Goal: Information Seeking & Learning: Check status

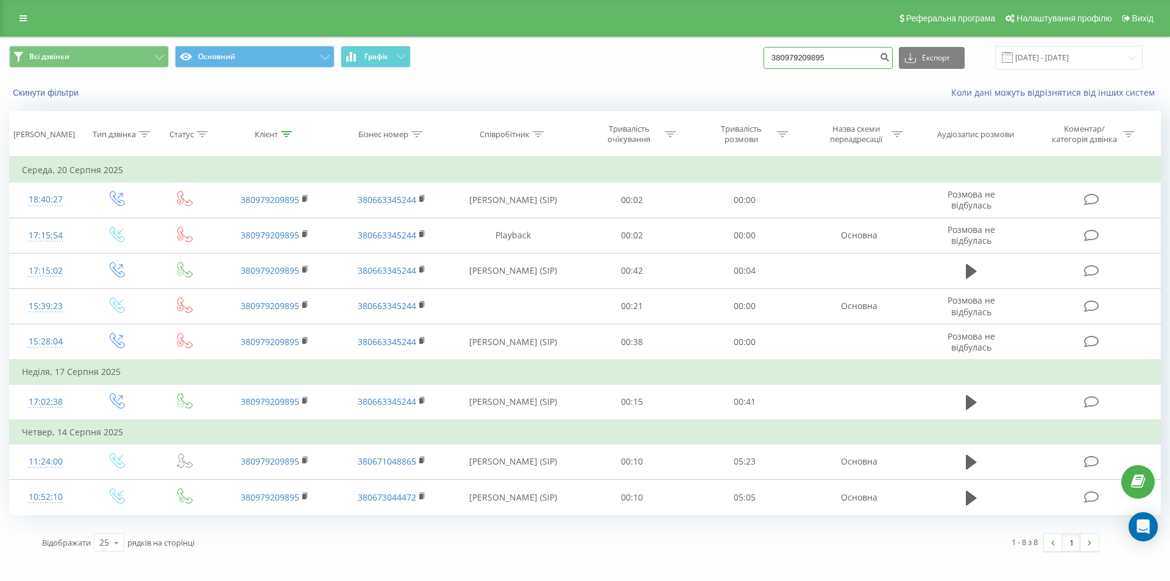
click at [871, 49] on input "380979209895" at bounding box center [827, 58] width 129 height 22
paste input "674920202"
type input "380674920202"
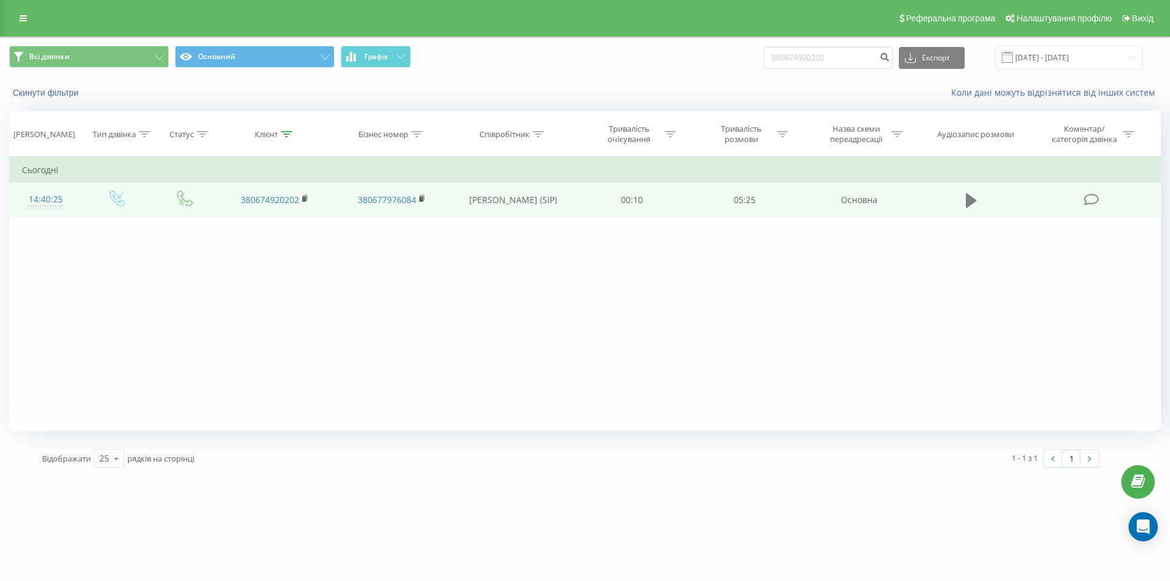
click at [968, 201] on icon at bounding box center [971, 200] width 11 height 15
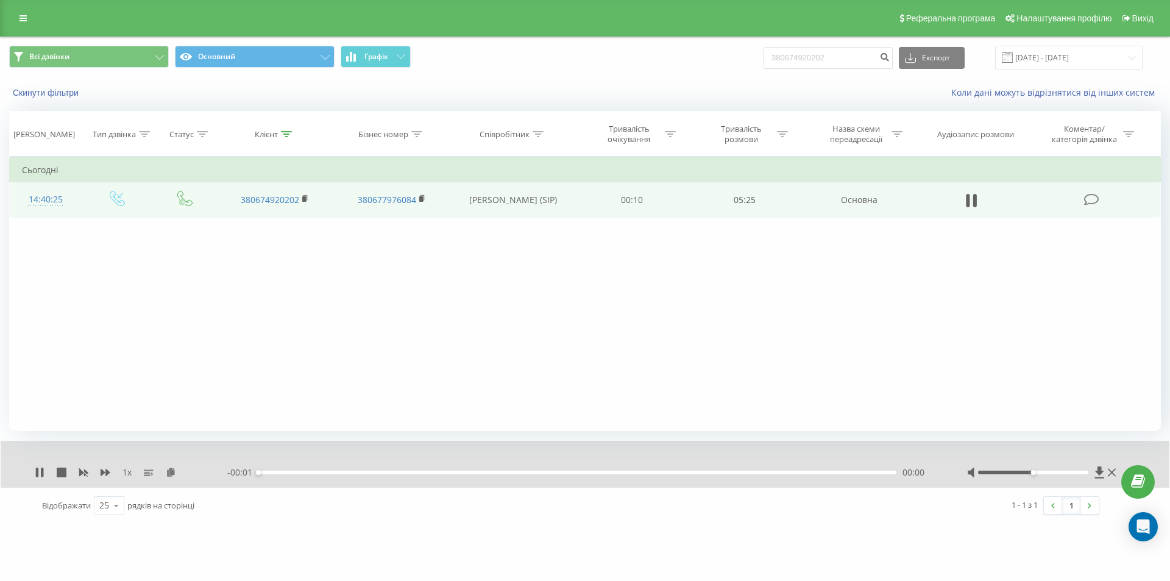
click at [877, 472] on div "00:00" at bounding box center [577, 472] width 638 height 4
click at [877, 472] on div "00:01" at bounding box center [577, 472] width 638 height 4
click at [868, 472] on div "00:00" at bounding box center [577, 472] width 638 height 4
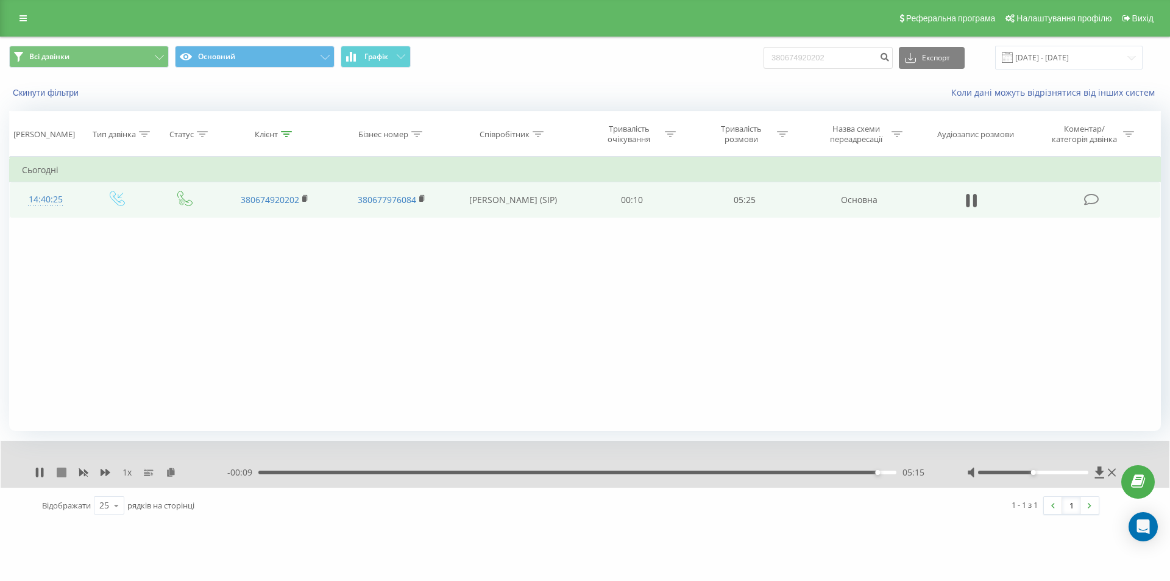
click at [63, 472] on icon at bounding box center [62, 472] width 10 height 10
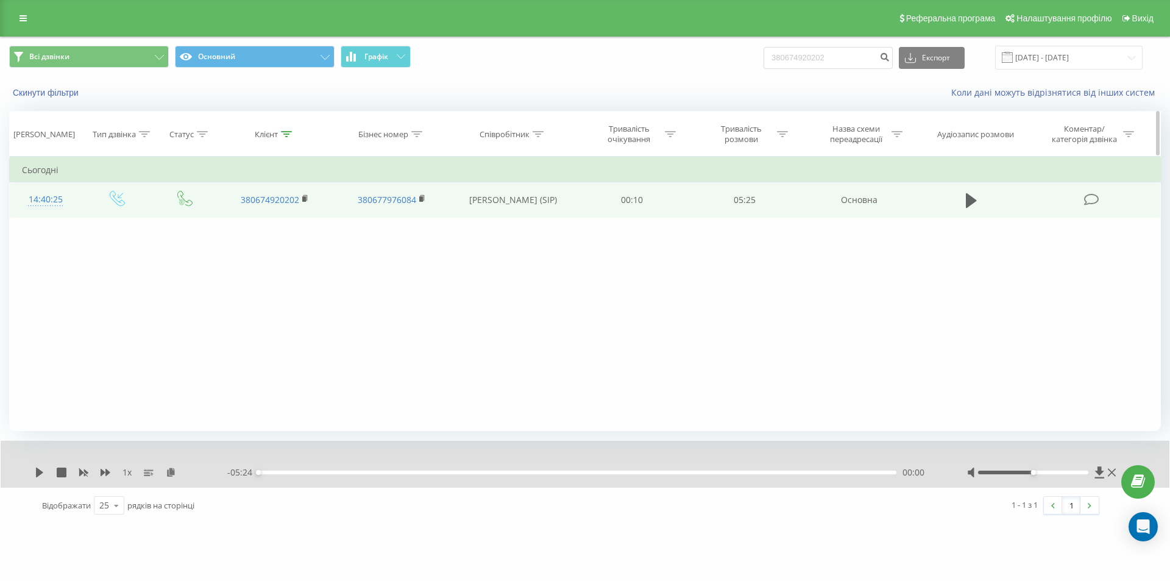
click at [284, 132] on icon at bounding box center [286, 134] width 11 height 6
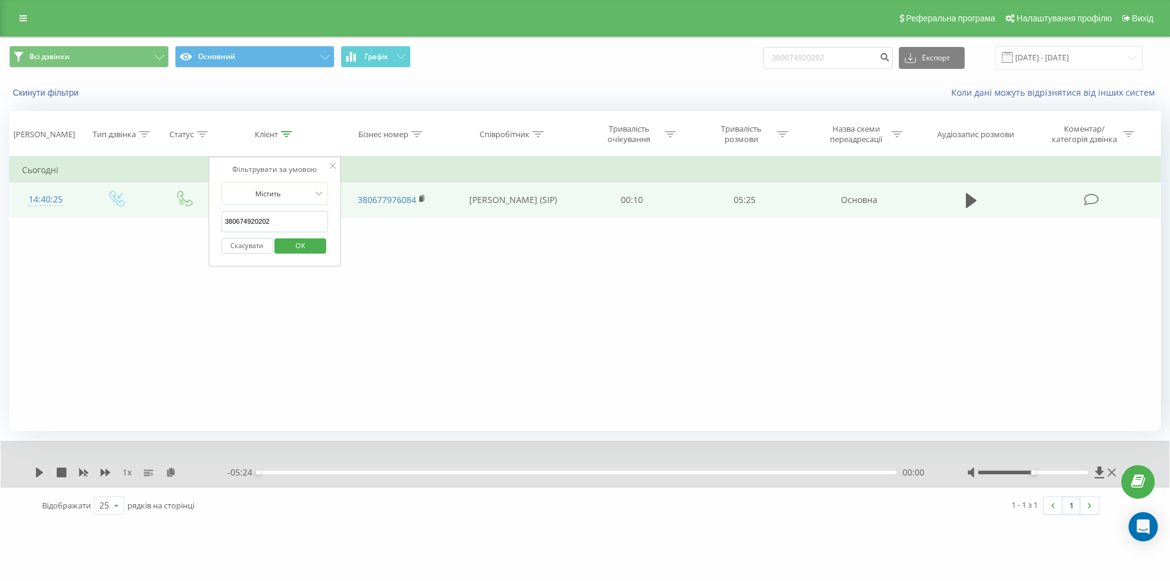
click at [249, 243] on button "Скасувати" at bounding box center [247, 245] width 52 height 15
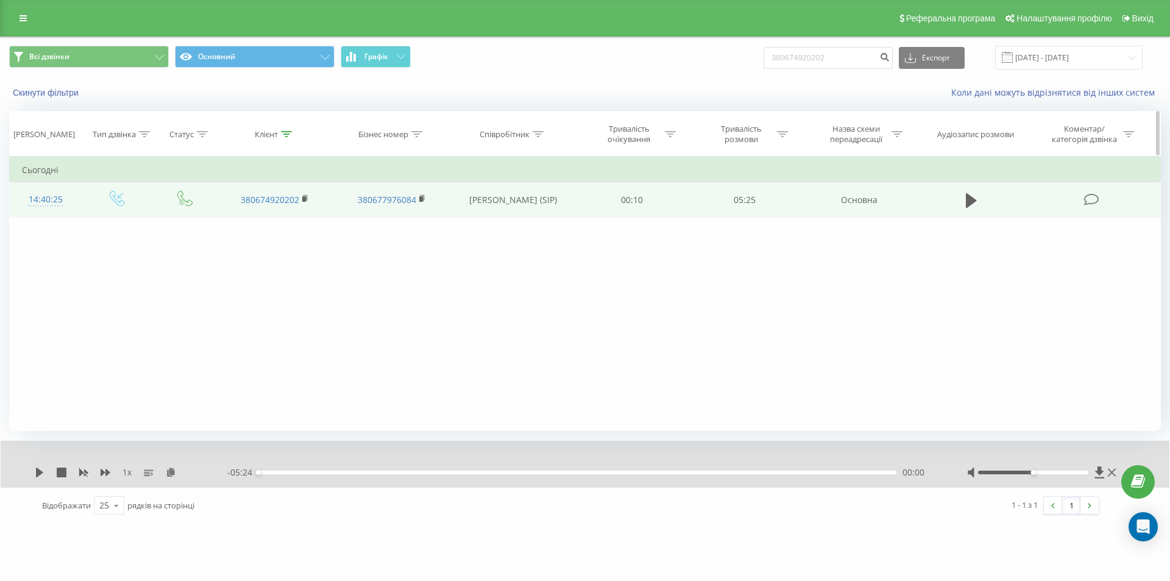
click at [292, 136] on icon at bounding box center [286, 134] width 11 height 6
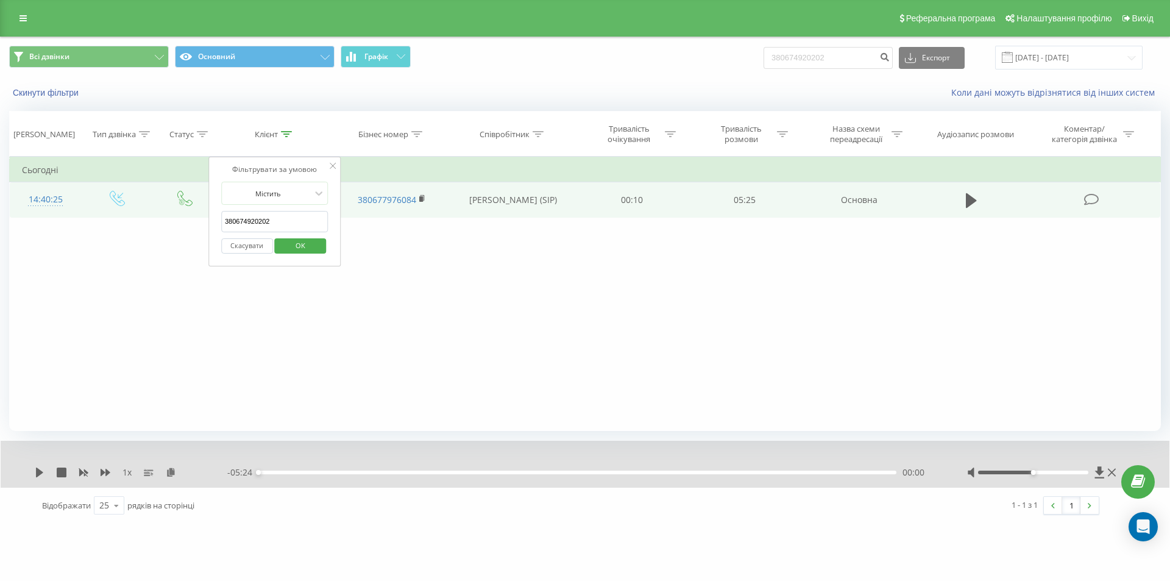
click at [282, 227] on input "380674920202" at bounding box center [274, 221] width 107 height 21
click at [300, 246] on span "OK" at bounding box center [300, 245] width 34 height 19
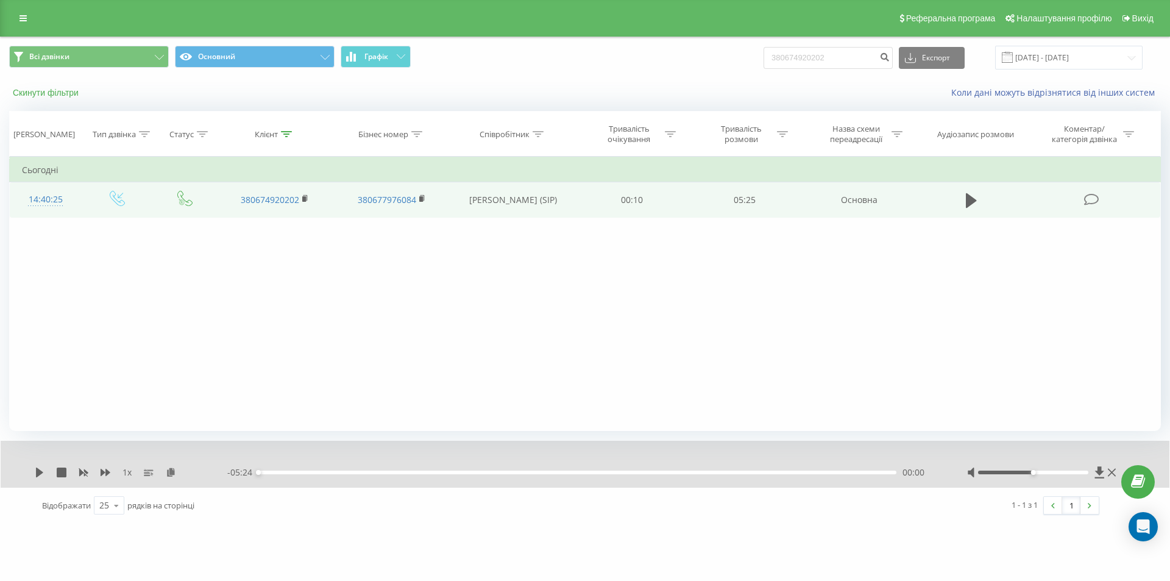
click at [79, 93] on button "Скинути фільтри" at bounding box center [47, 92] width 76 height 11
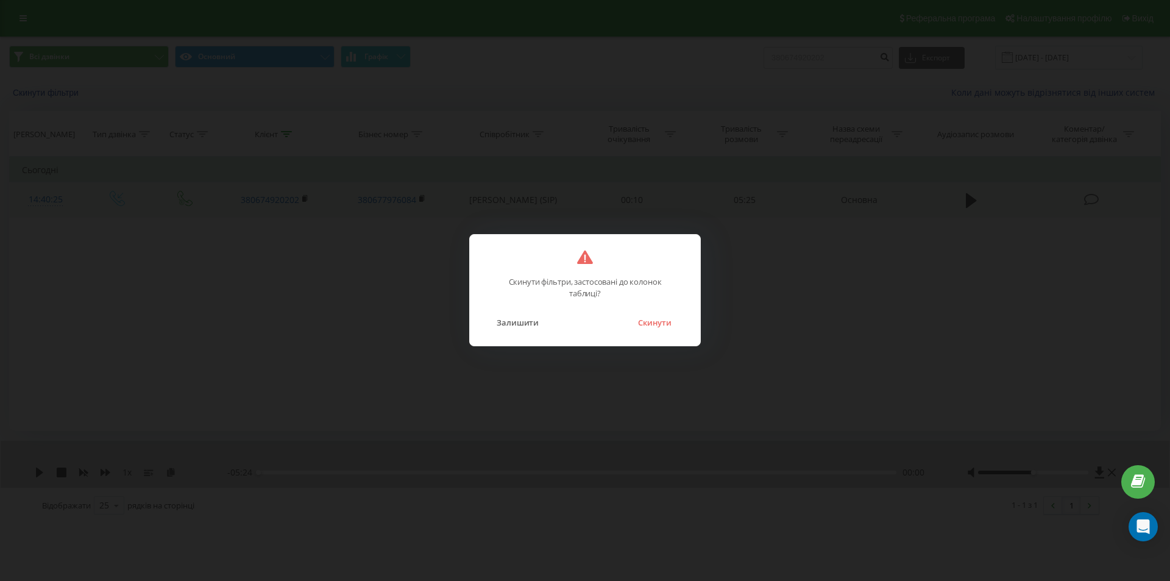
click at [663, 322] on button "Скинути" at bounding box center [655, 322] width 46 height 16
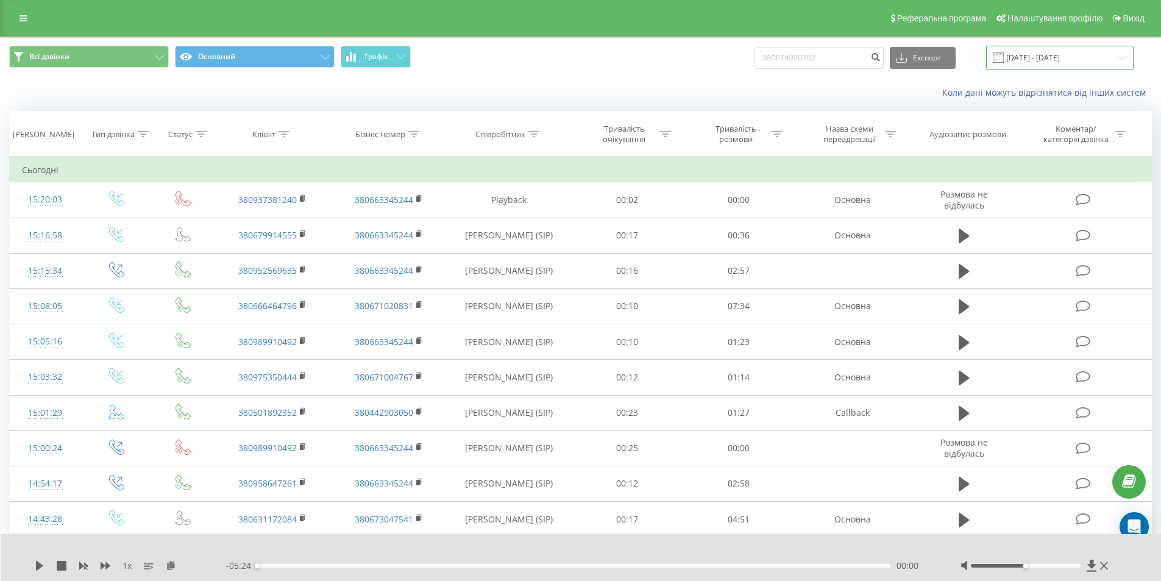
click at [1051, 57] on input "22.05.2025 - 22.08.2025" at bounding box center [1059, 58] width 147 height 24
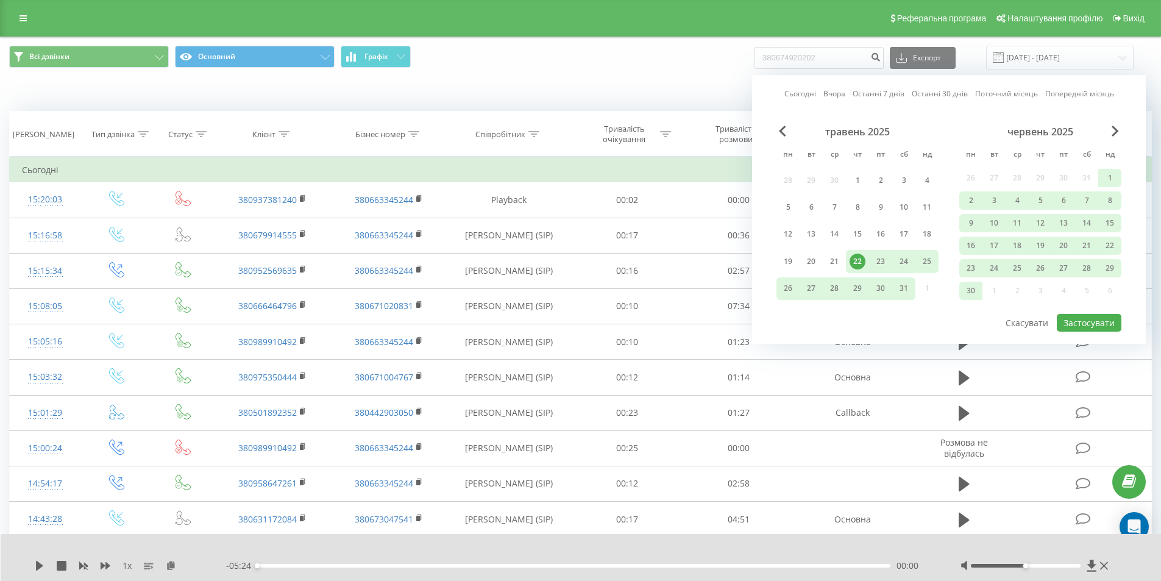
click at [800, 95] on link "Сьогодні" at bounding box center [800, 94] width 32 height 12
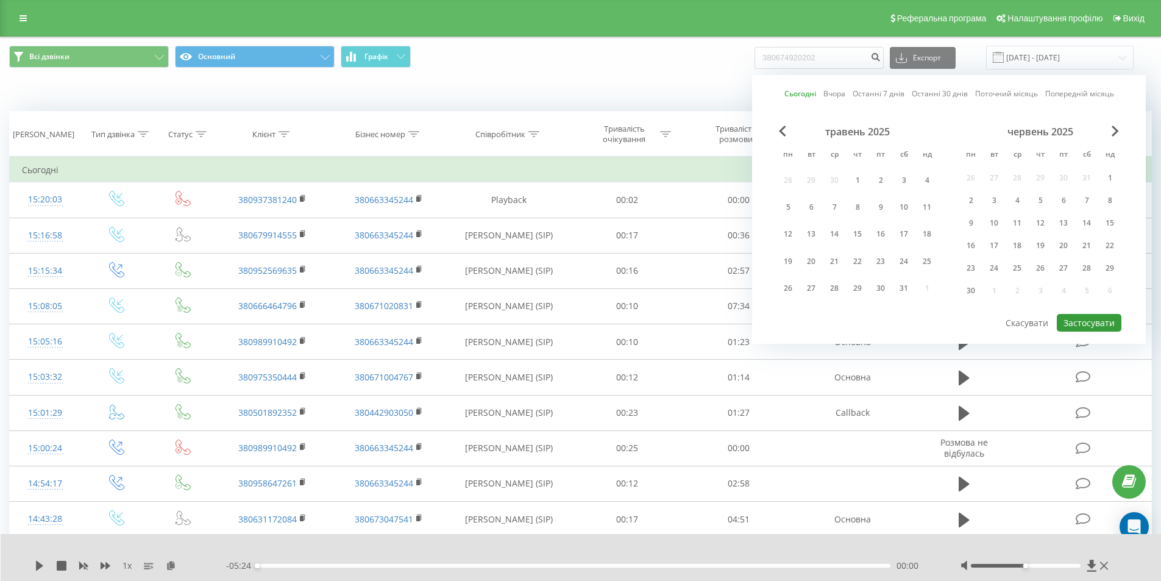
click at [1080, 320] on button "Застосувати" at bounding box center [1088, 323] width 65 height 18
type input "22.08.2025 - 22.08.2025"
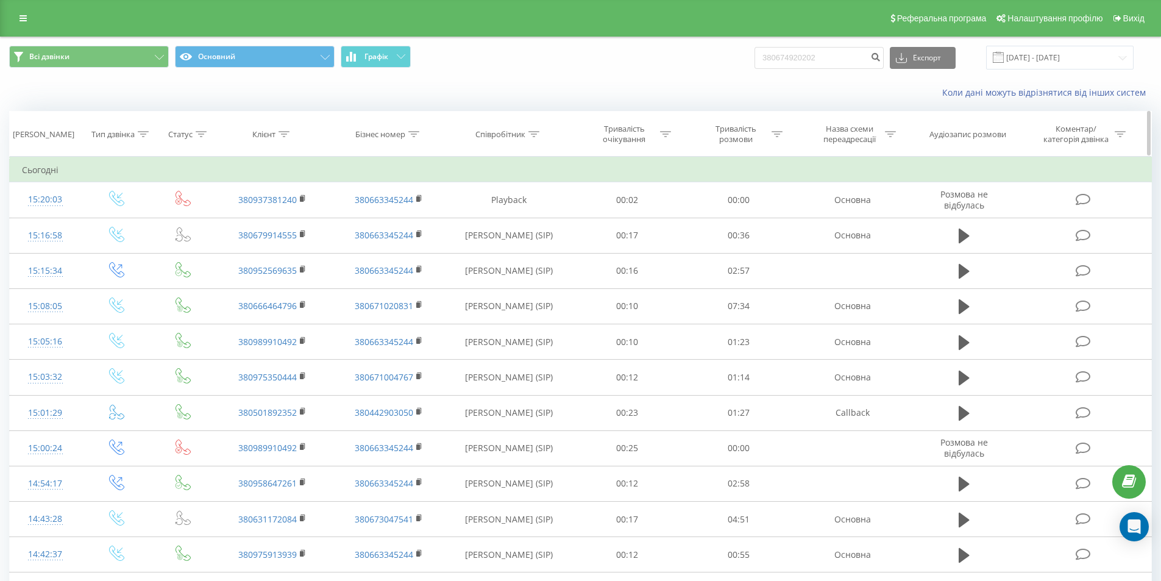
click at [537, 134] on icon at bounding box center [533, 134] width 11 height 6
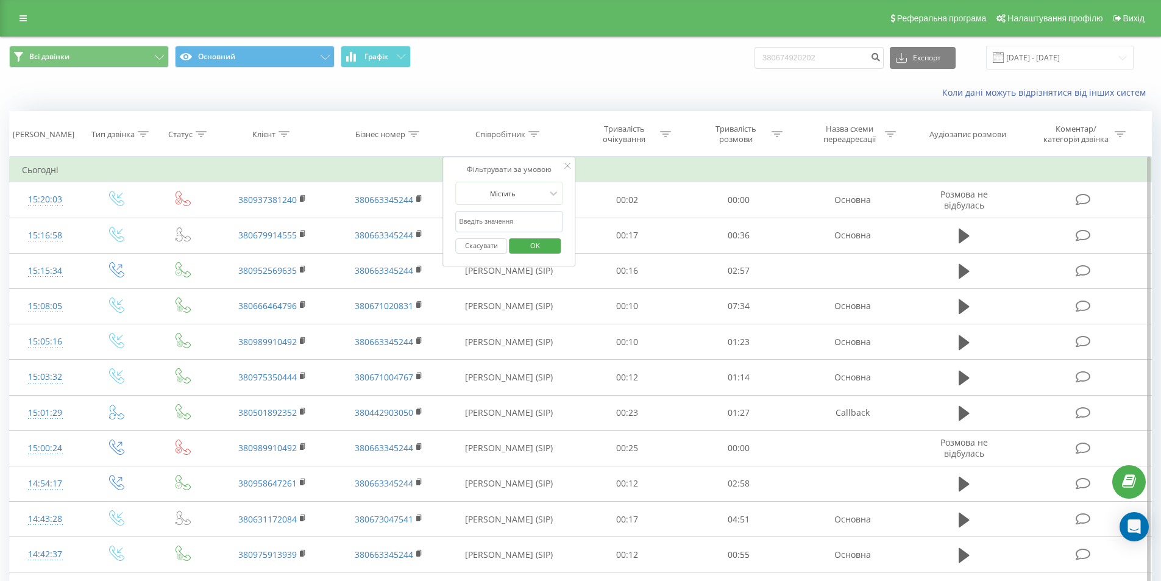
drag, startPoint x: 512, startPoint y: 230, endPoint x: 512, endPoint y: 221, distance: 9.1
click at [512, 229] on input "text" at bounding box center [508, 221] width 107 height 21
type input "Березовський"
click at [542, 245] on span "OK" at bounding box center [535, 245] width 34 height 19
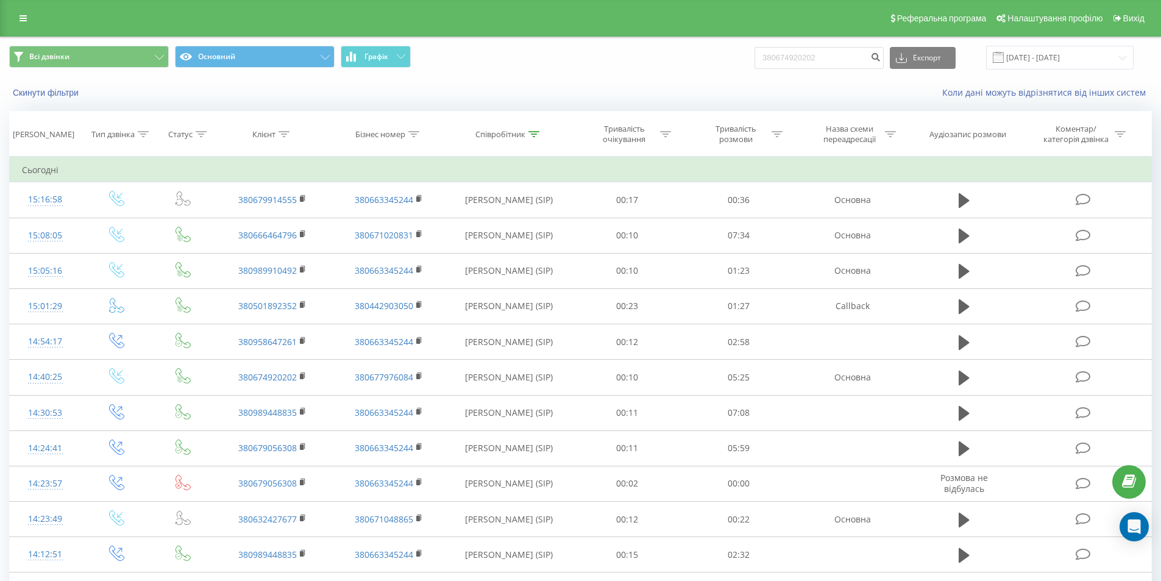
click at [169, 55] on span "Всі дзвінки Основний Графік" at bounding box center [290, 58] width 562 height 24
click at [368, 52] on span "Графік" at bounding box center [376, 56] width 24 height 9
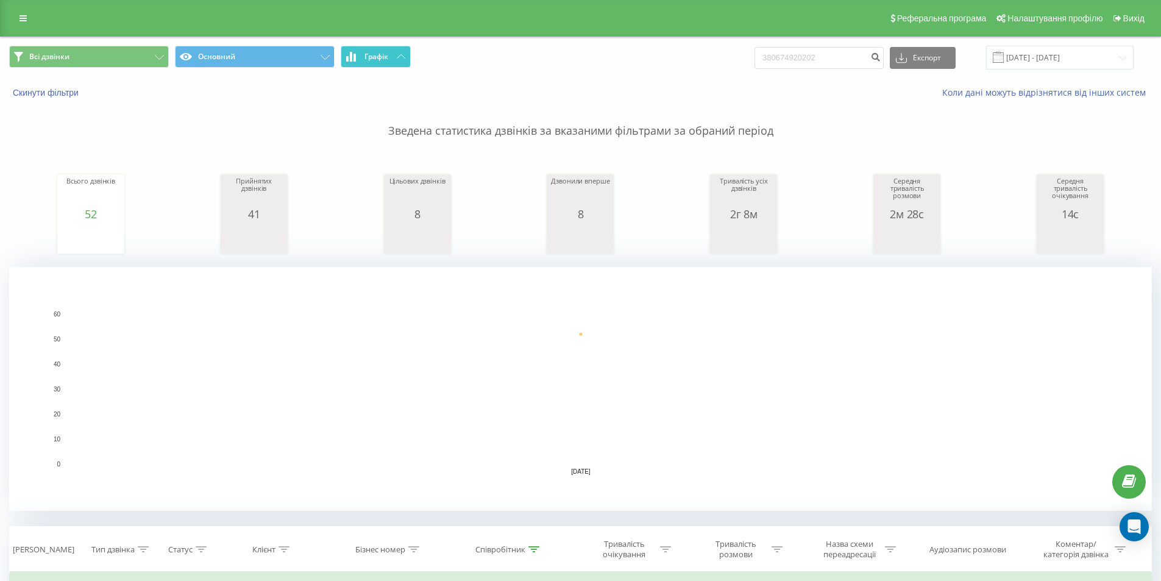
click at [387, 60] on span "Графік" at bounding box center [376, 56] width 24 height 9
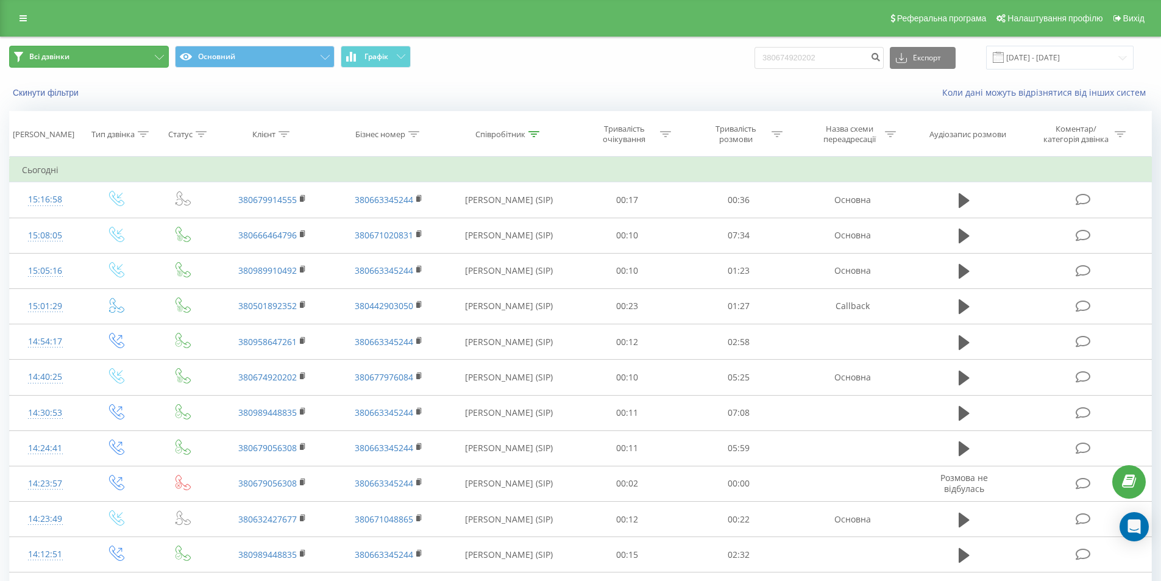
click at [147, 51] on button "Всі дзвінки" at bounding box center [89, 57] width 160 height 22
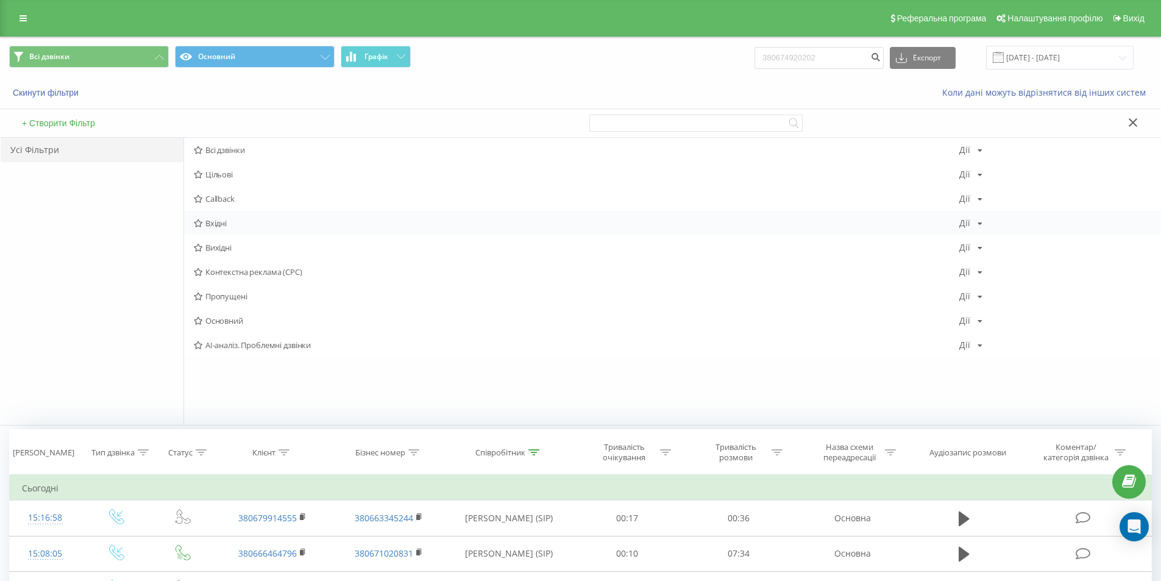
click at [252, 222] on span "Вхідні" at bounding box center [576, 223] width 765 height 9
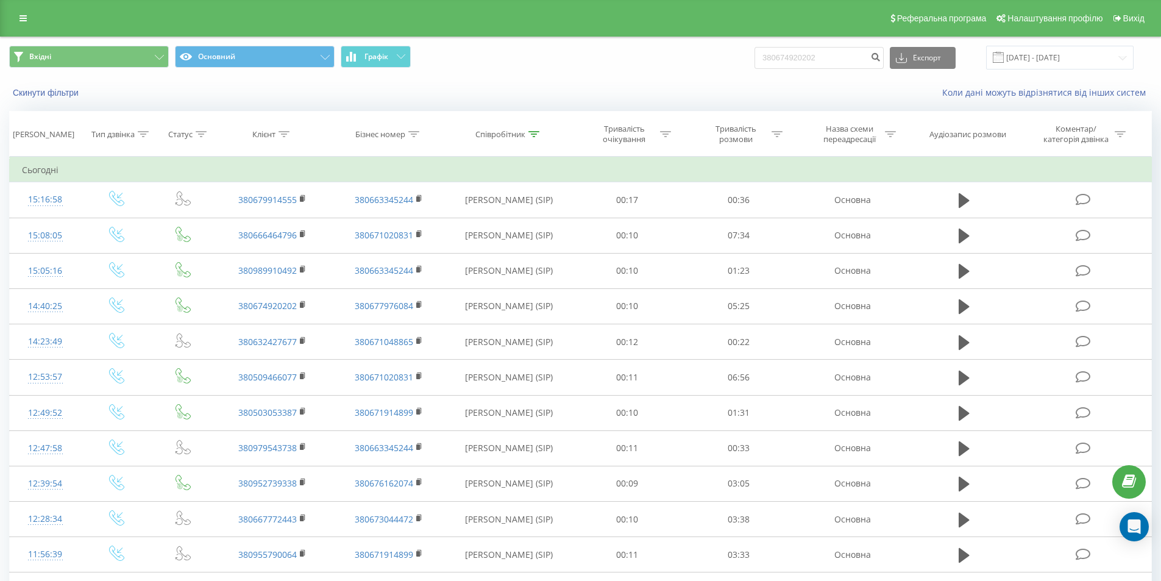
click at [337, 54] on span "Вхідні Основний Графік" at bounding box center [290, 58] width 562 height 24
click at [364, 54] on button "Графік" at bounding box center [376, 57] width 70 height 22
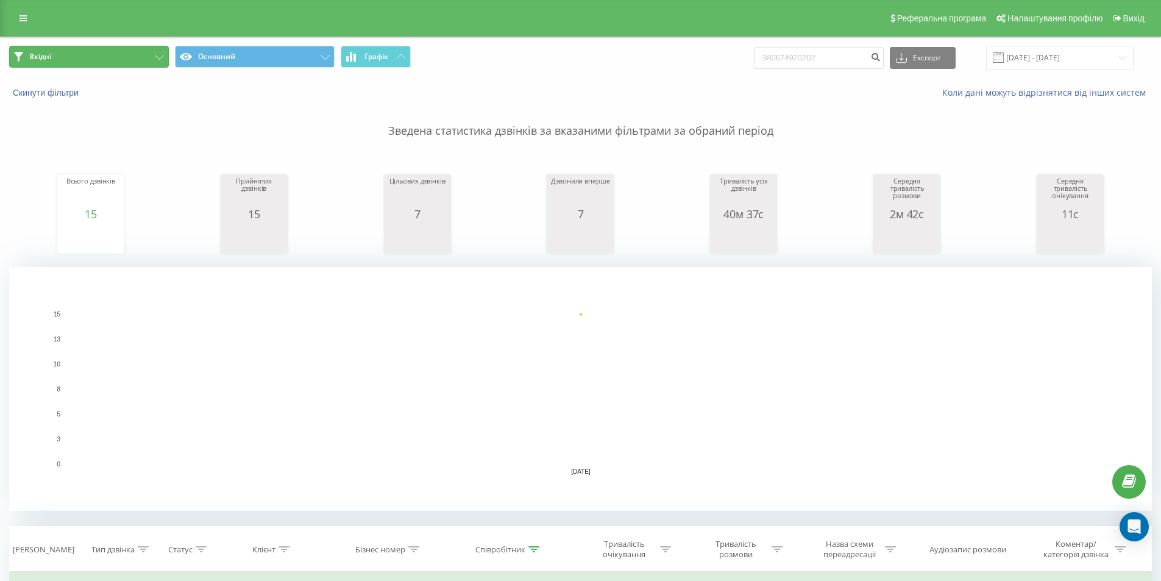
click at [122, 57] on button "Вхідні" at bounding box center [89, 57] width 160 height 22
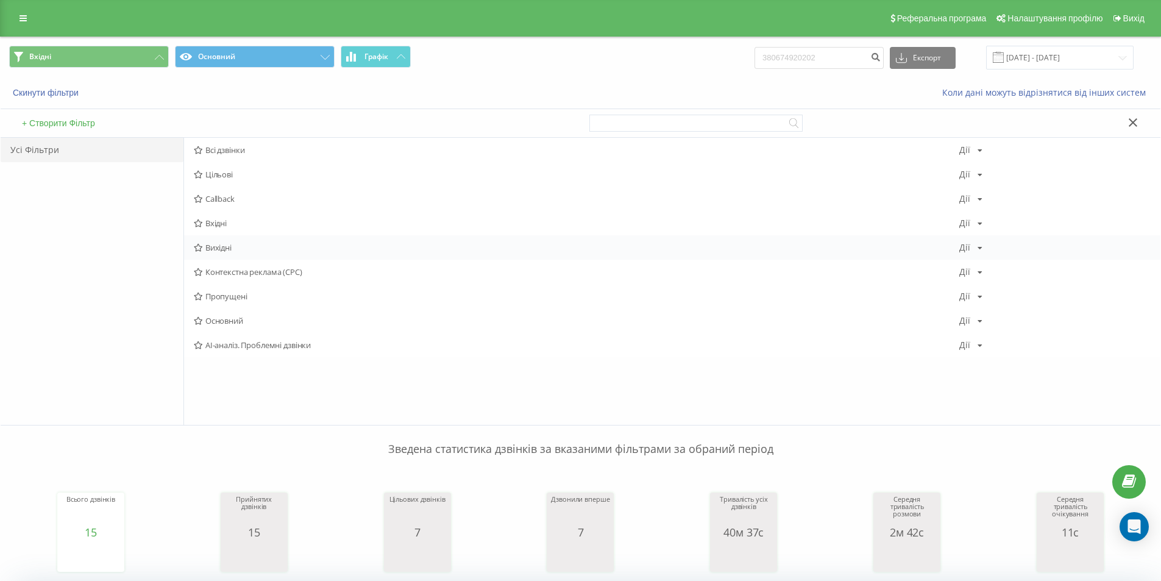
click at [246, 248] on span "Вихідні" at bounding box center [576, 247] width 765 height 9
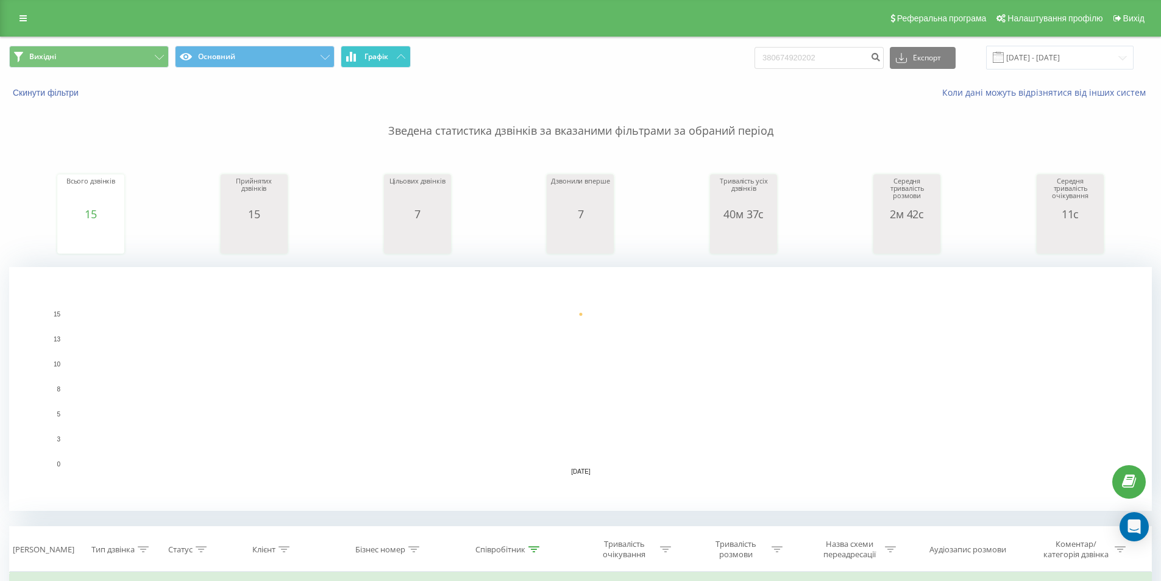
click at [406, 63] on button "Графік" at bounding box center [376, 57] width 70 height 22
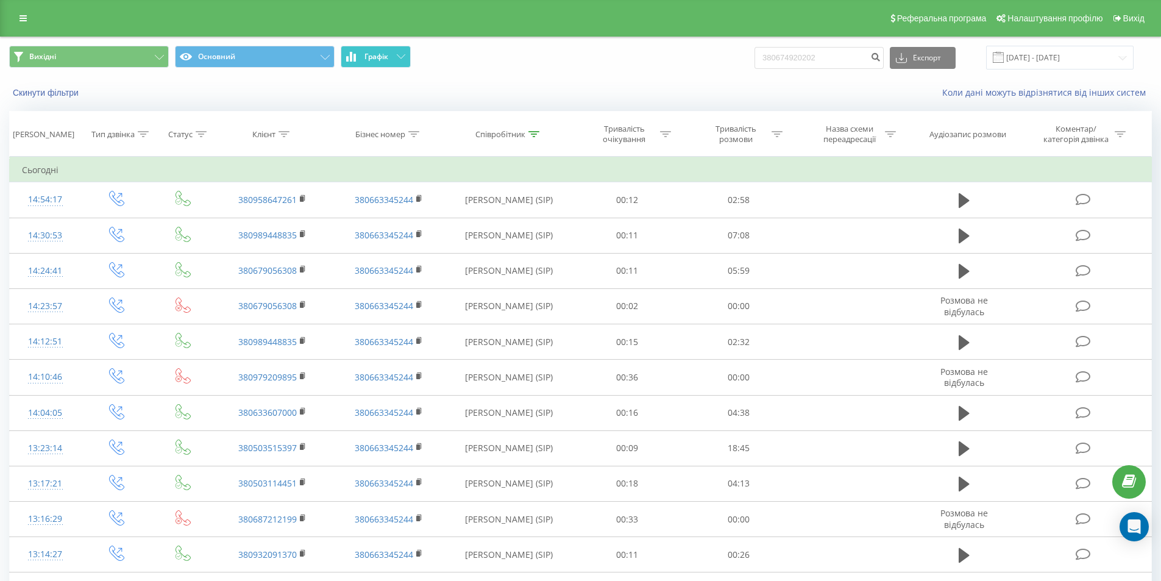
click at [403, 61] on button "Графік" at bounding box center [376, 57] width 70 height 22
